Goal: Information Seeking & Learning: Learn about a topic

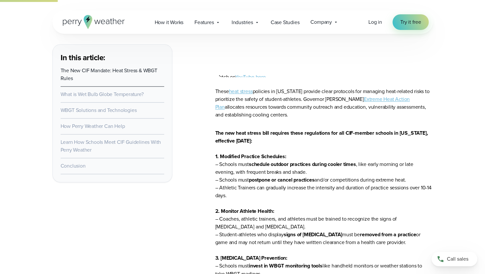
click at [247, 90] on link "heat stress" at bounding box center [241, 91] width 24 height 7
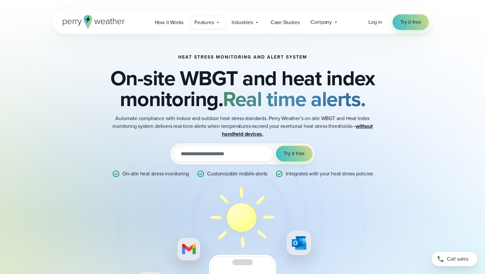
click at [212, 21] on span "Features" at bounding box center [203, 23] width 19 height 8
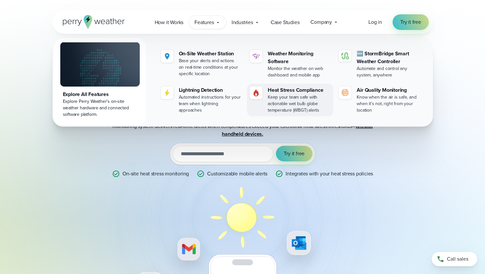
click at [296, 87] on div "Heat Stress Compliance" at bounding box center [298, 90] width 63 height 8
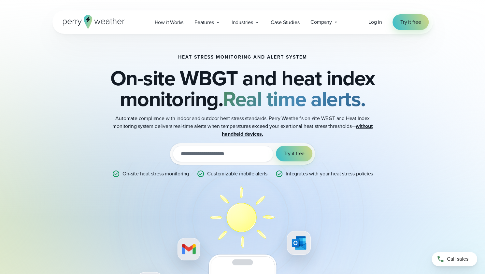
click at [296, 87] on h2 "On-site WBGT and heat index monitoring. Real time alerts." at bounding box center [242, 89] width 315 height 42
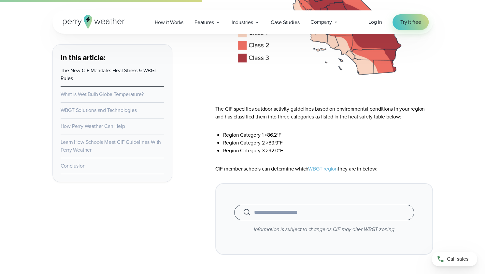
scroll to position [1263, 0]
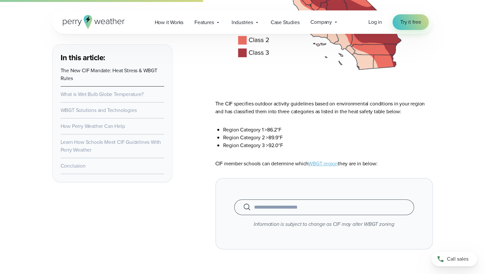
click at [289, 207] on input "text" at bounding box center [323, 207] width 163 height 8
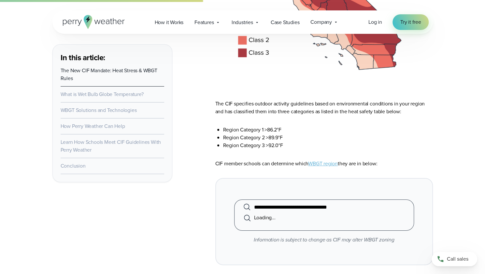
type input "**********"
click at [349, 211] on input "**********" at bounding box center [323, 207] width 163 height 8
click at [385, 208] on input "**********" at bounding box center [323, 207] width 163 height 8
click at [416, 185] on div "**********" at bounding box center [323, 221] width 217 height 87
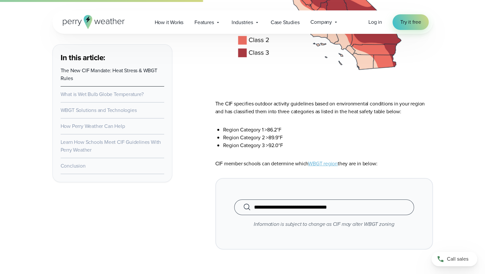
click at [327, 167] on link "WBGT region" at bounding box center [323, 163] width 30 height 7
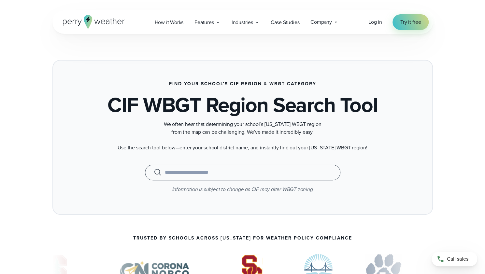
scroll to position [6, 0]
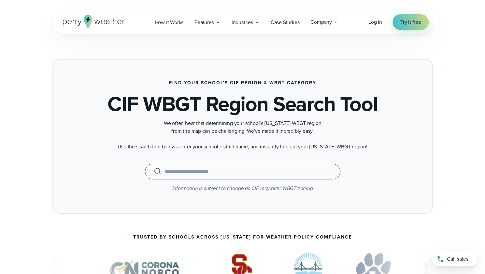
click at [217, 169] on input "text" at bounding box center [242, 172] width 179 height 8
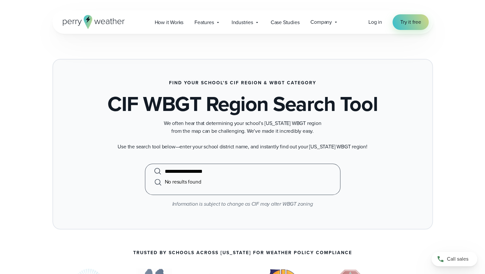
click at [232, 171] on input "**********" at bounding box center [242, 172] width 179 height 8
drag, startPoint x: 217, startPoint y: 171, endPoint x: 144, endPoint y: 170, distance: 72.9
click at [144, 170] on div "**********" at bounding box center [242, 179] width 342 height 31
type input "**********"
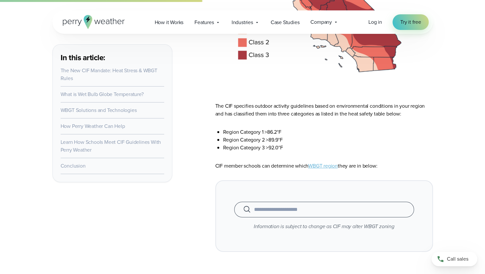
scroll to position [1263, 0]
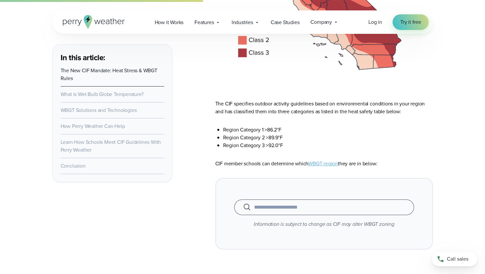
click at [113, 142] on link "Learn How Schools Meet CIF Guidelines With Perry Weather" at bounding box center [111, 145] width 101 height 15
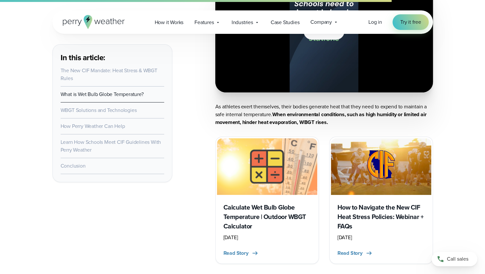
scroll to position [2733, 0]
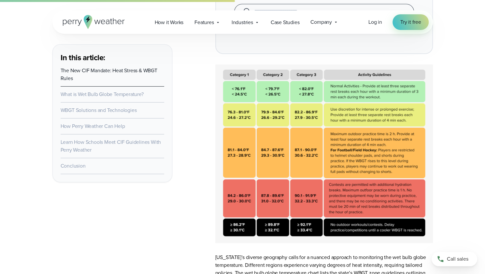
scroll to position [1457, 0]
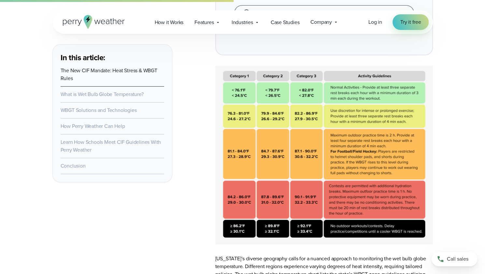
click at [306, 234] on img at bounding box center [323, 155] width 217 height 179
click at [334, 232] on img at bounding box center [323, 155] width 217 height 179
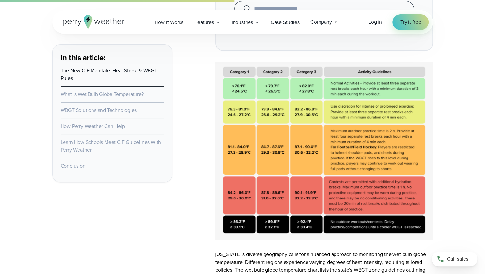
scroll to position [1462, 0]
click at [102, 93] on link "What is Wet Bulb Globe Temperature?" at bounding box center [102, 93] width 83 height 7
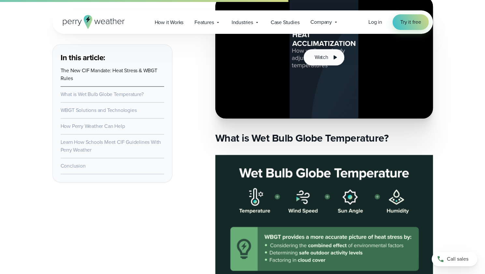
scroll to position [1853, 0]
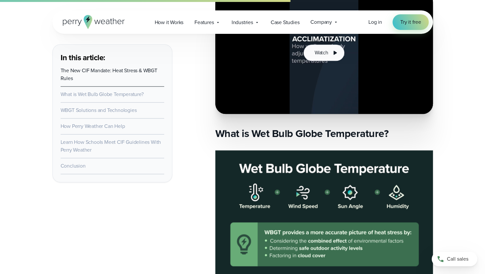
click at [100, 112] on link "WBGT Solutions and Technologies" at bounding box center [99, 109] width 76 height 7
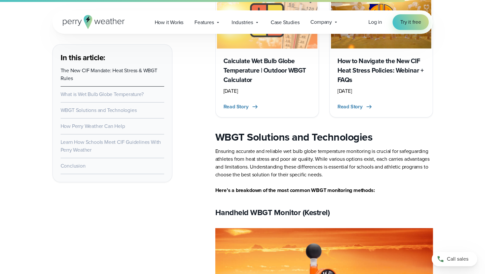
scroll to position [2892, 0]
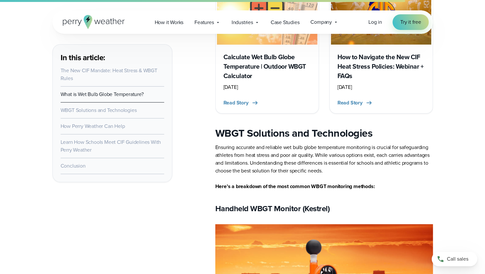
click at [106, 125] on link "How Perry Weather Can Help" at bounding box center [93, 125] width 64 height 7
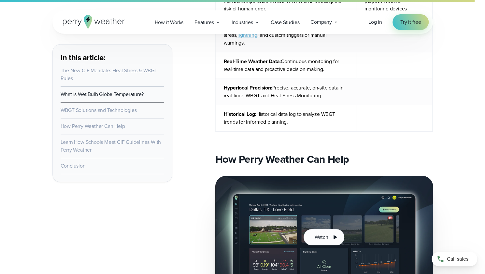
scroll to position [4088, 0]
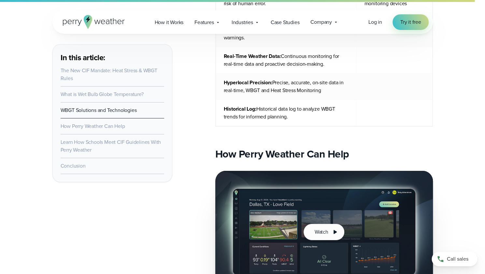
click at [101, 143] on link "Learn How Schools Meet CIF Guidelines With Perry Weather" at bounding box center [111, 145] width 101 height 15
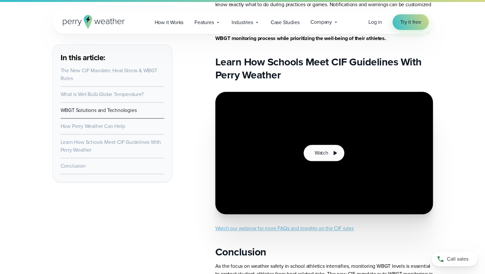
scroll to position [4703, 0]
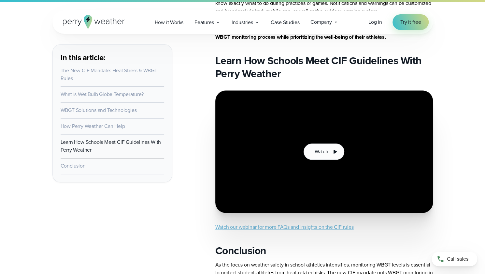
click at [79, 167] on link "Conclusion" at bounding box center [73, 165] width 25 height 7
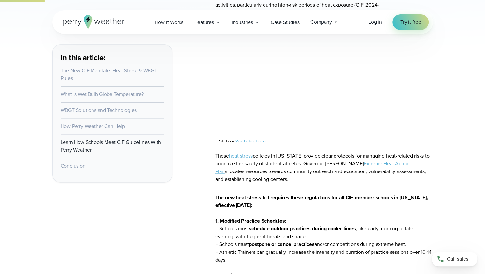
scroll to position [394, 0]
click at [385, 166] on link "Extreme Heat Action Plan" at bounding box center [312, 166] width 194 height 15
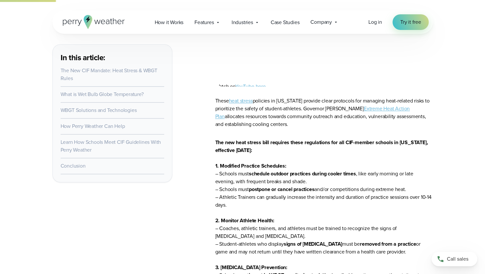
scroll to position [451, 0]
